Goal: Find specific page/section: Find specific page/section

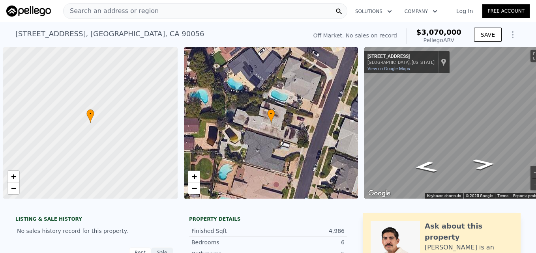
scroll to position [0, 3]
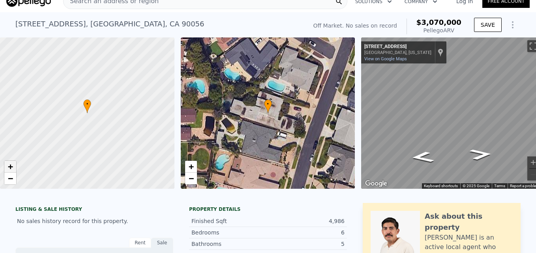
click at [13, 168] on span "+" at bounding box center [10, 167] width 5 height 10
click at [8, 181] on span "−" at bounding box center [10, 179] width 5 height 10
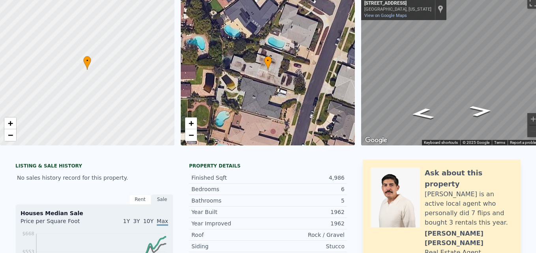
scroll to position [0, 0]
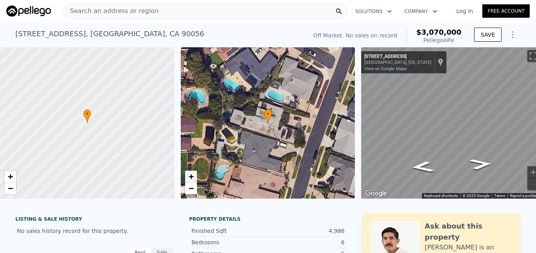
click at [187, 176] on link "+" at bounding box center [191, 177] width 12 height 12
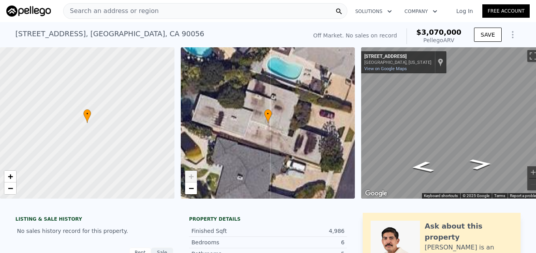
click at [187, 176] on link "+" at bounding box center [191, 177] width 12 height 12
drag, startPoint x: 193, startPoint y: 187, endPoint x: 273, endPoint y: 219, distance: 85.9
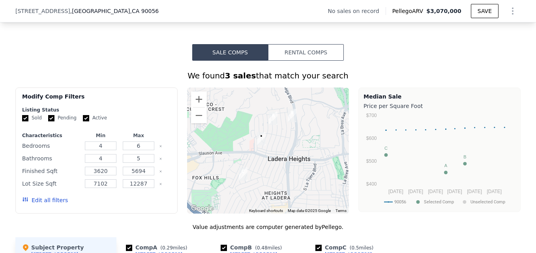
scroll to position [551, 0]
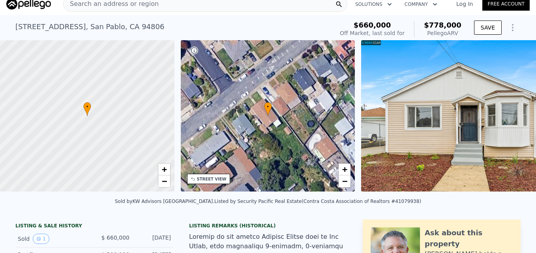
scroll to position [7, 0]
